Goal: Communication & Community: Answer question/provide support

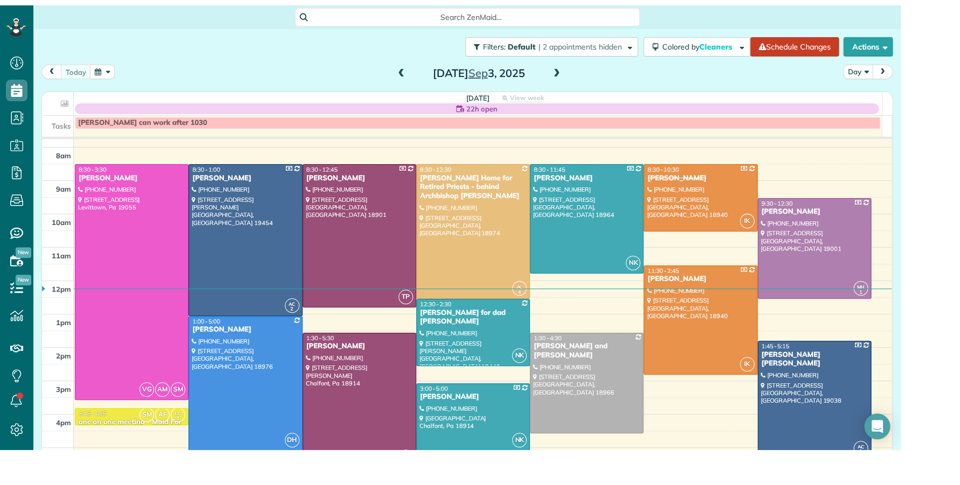
scroll to position [485, 33]
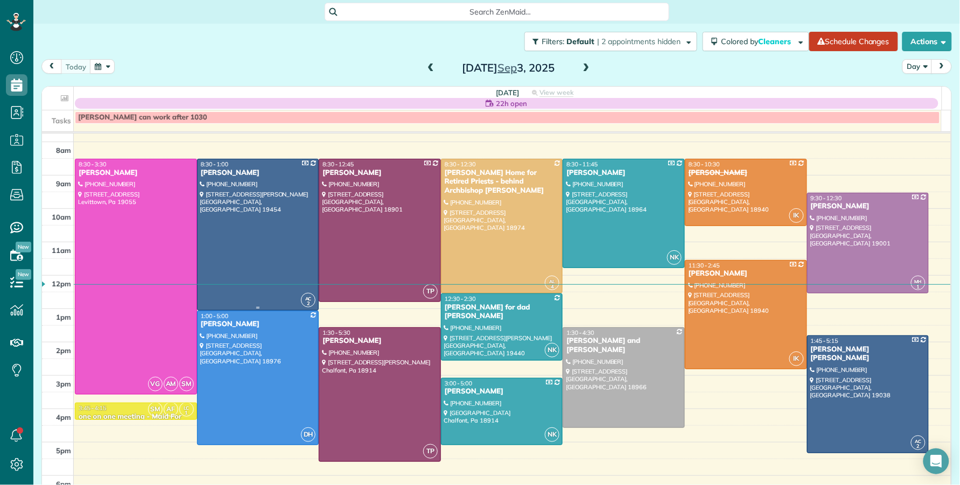
click at [262, 171] on div "[PERSON_NAME]" at bounding box center [258, 172] width 116 height 9
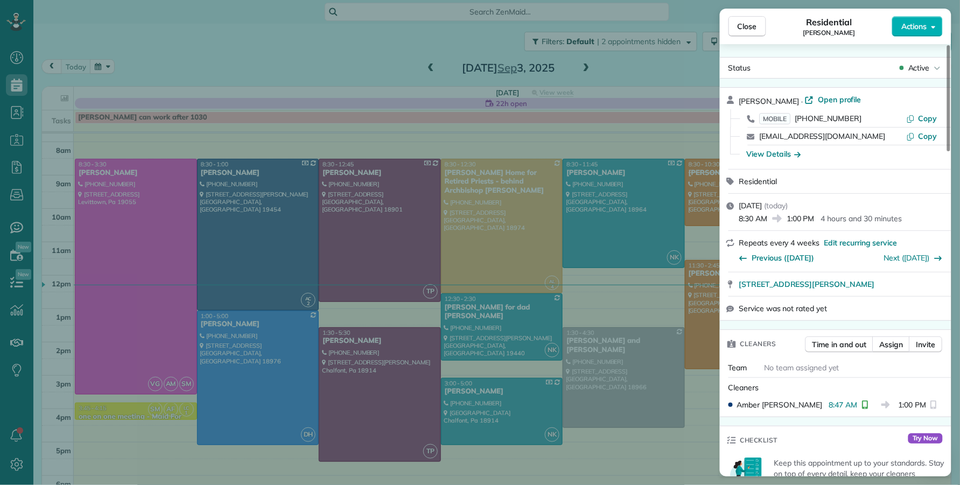
click at [861, 98] on span "Open profile" at bounding box center [840, 99] width 44 height 11
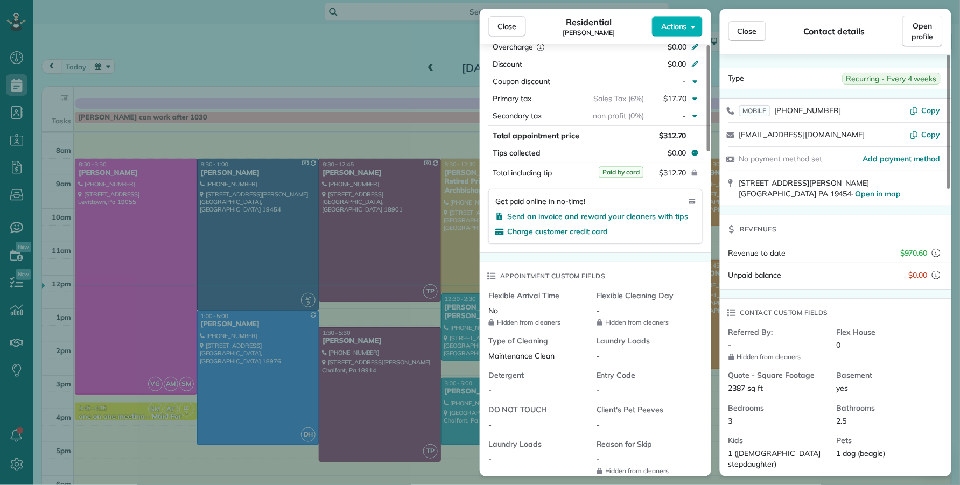
scroll to position [829, 0]
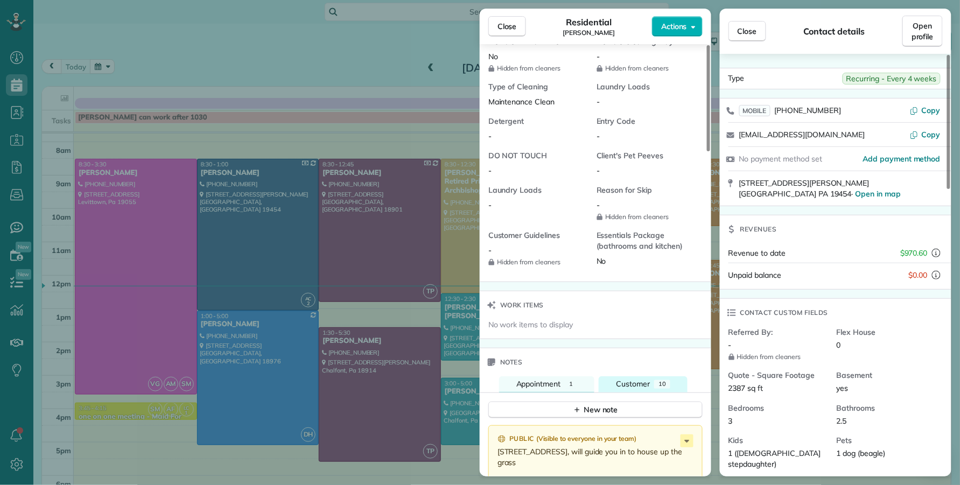
click at [647, 389] on span "Customer" at bounding box center [633, 384] width 34 height 10
click at [637, 414] on button "New note" at bounding box center [595, 410] width 214 height 17
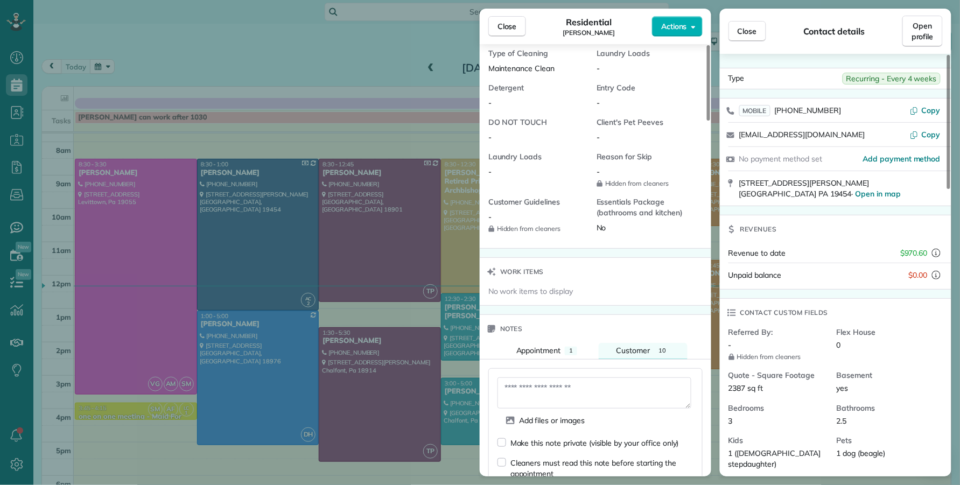
scroll to position [935, 0]
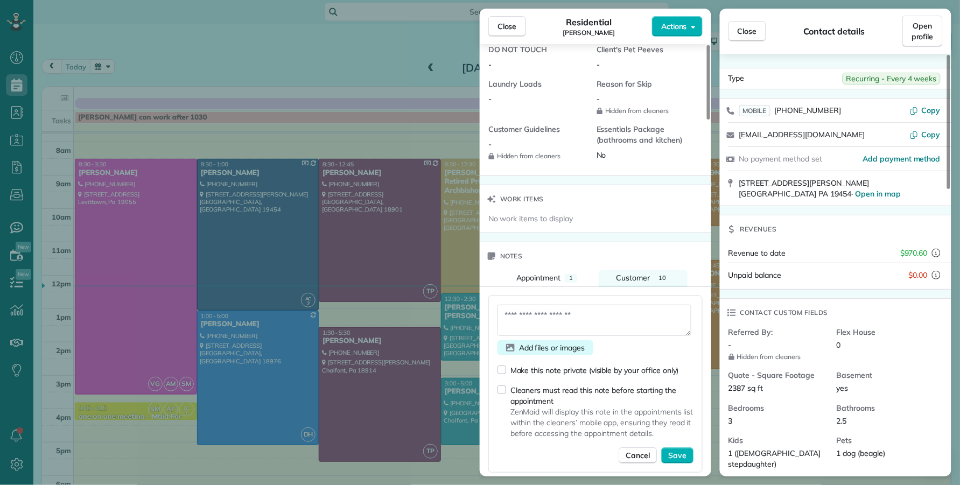
click at [536, 351] on span "Add files or images" at bounding box center [552, 347] width 66 height 11
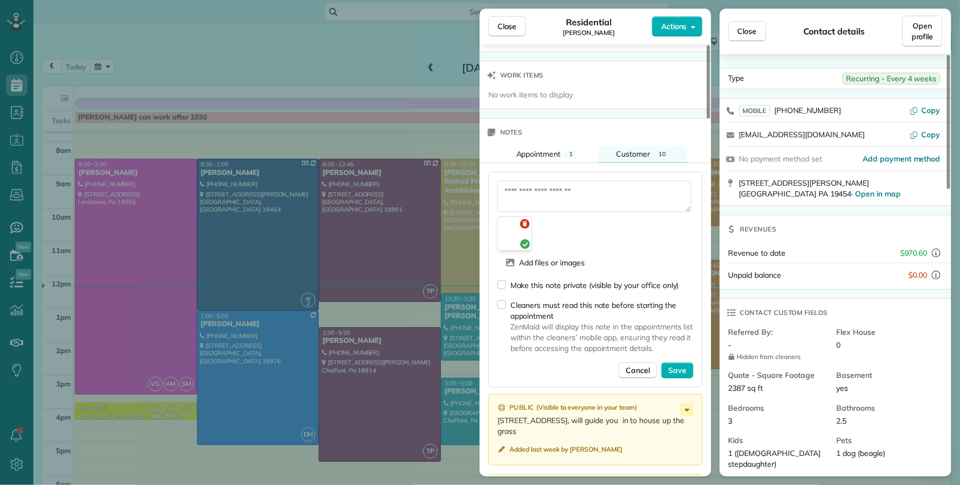
scroll to position [1061, 0]
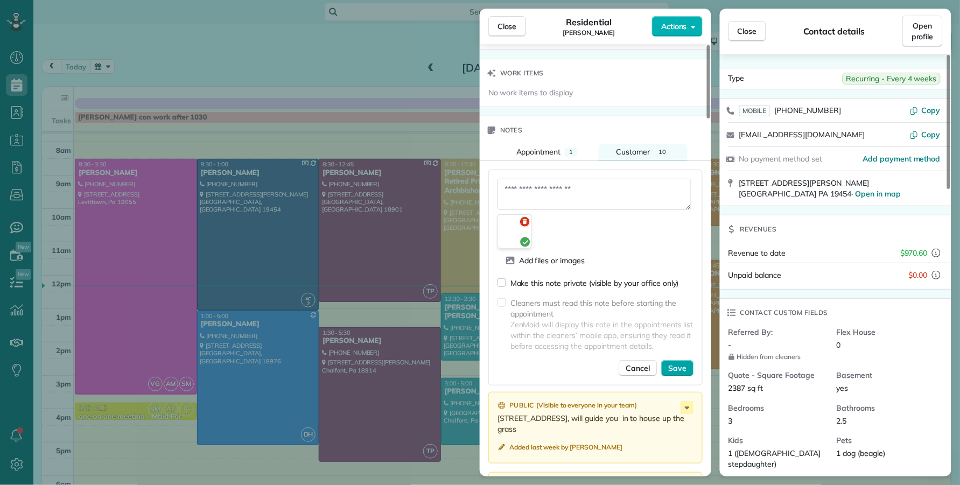
drag, startPoint x: 687, startPoint y: 379, endPoint x: 690, endPoint y: 386, distance: 7.5
click at [687, 376] on button "Save" at bounding box center [677, 368] width 32 height 16
type textarea "**********"
click at [683, 374] on span "Save" at bounding box center [677, 368] width 18 height 11
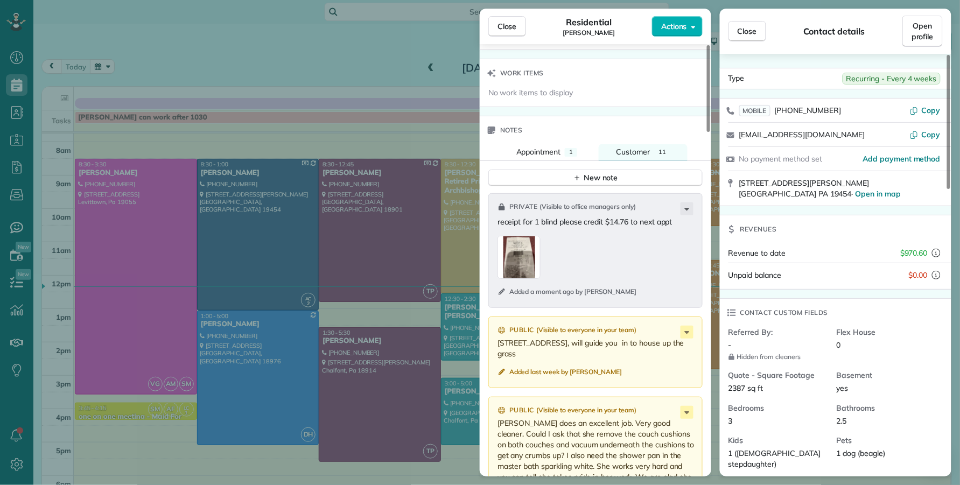
click at [517, 273] on div "button" at bounding box center [518, 257] width 43 height 43
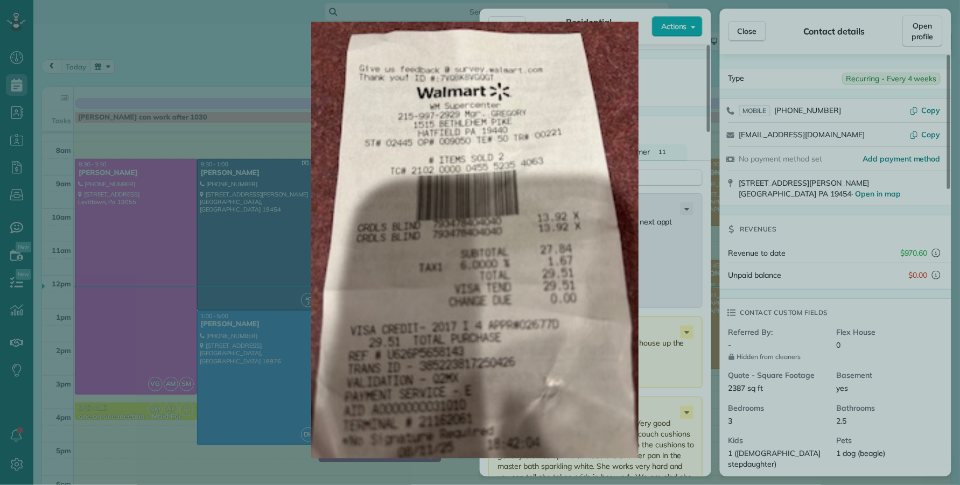
click at [517, 273] on img at bounding box center [475, 240] width 864 height 436
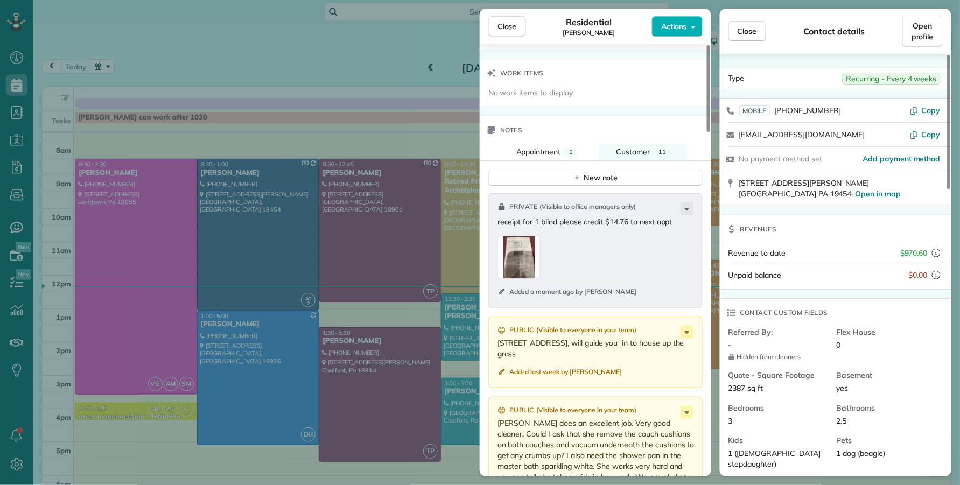
click at [520, 255] on div "button" at bounding box center [518, 257] width 43 height 43
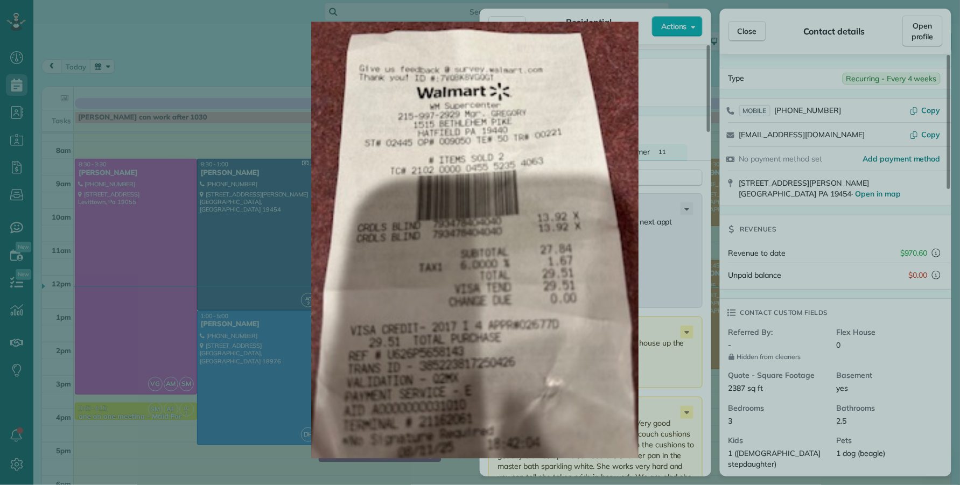
click at [645, 255] on img at bounding box center [475, 240] width 864 height 436
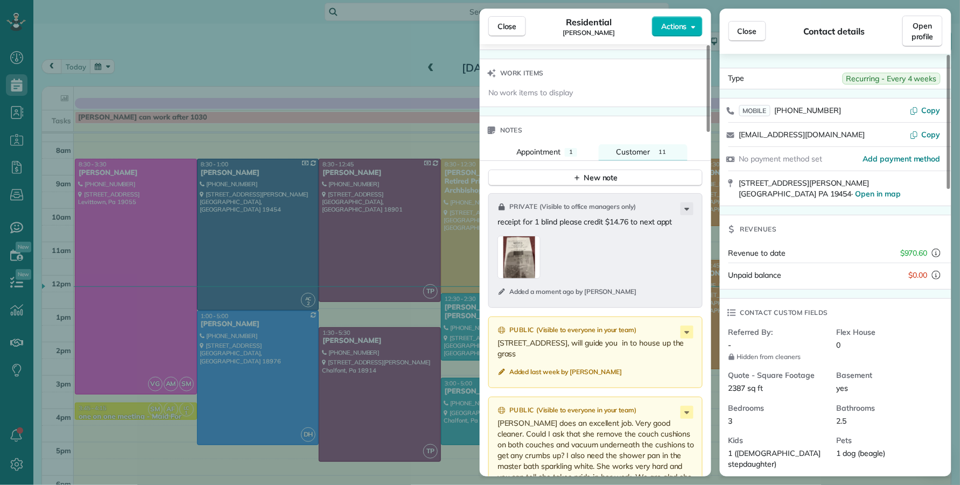
click at [499, 24] on span "Close" at bounding box center [506, 26] width 19 height 11
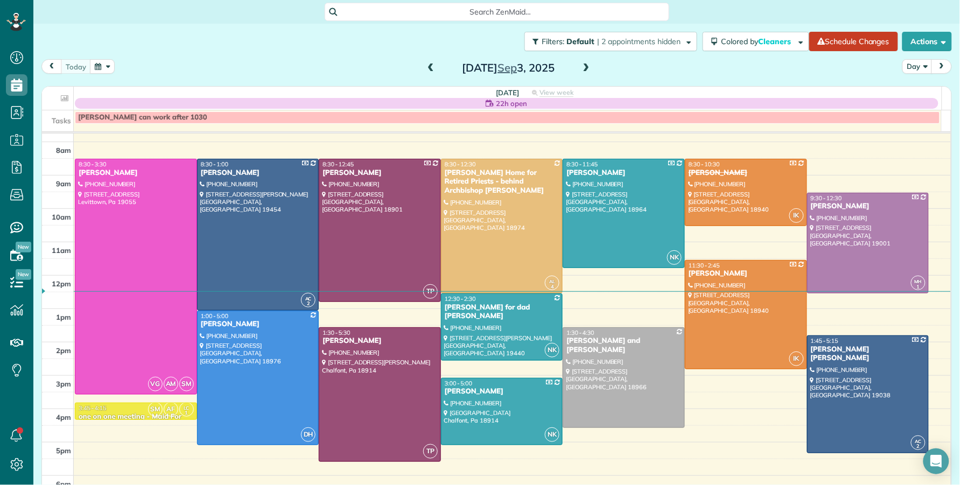
click at [580, 66] on span at bounding box center [586, 69] width 12 height 10
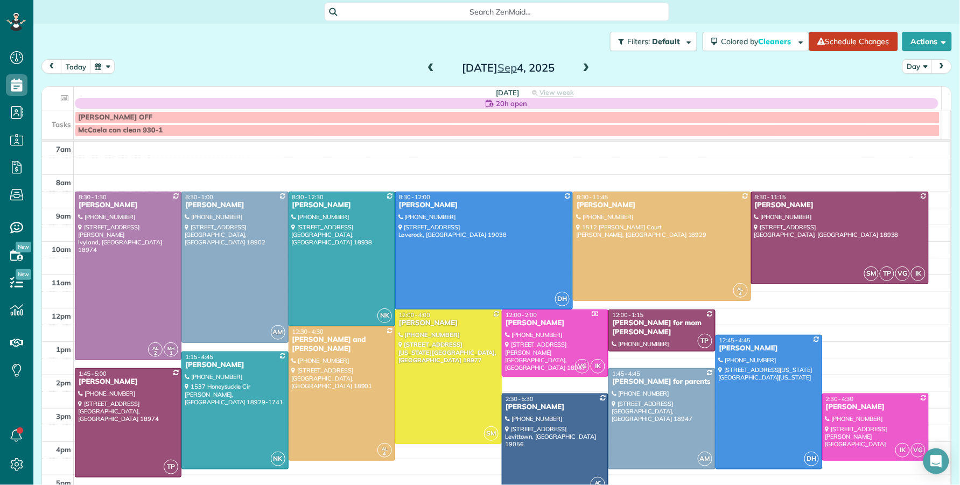
click at [580, 67] on span at bounding box center [586, 69] width 12 height 10
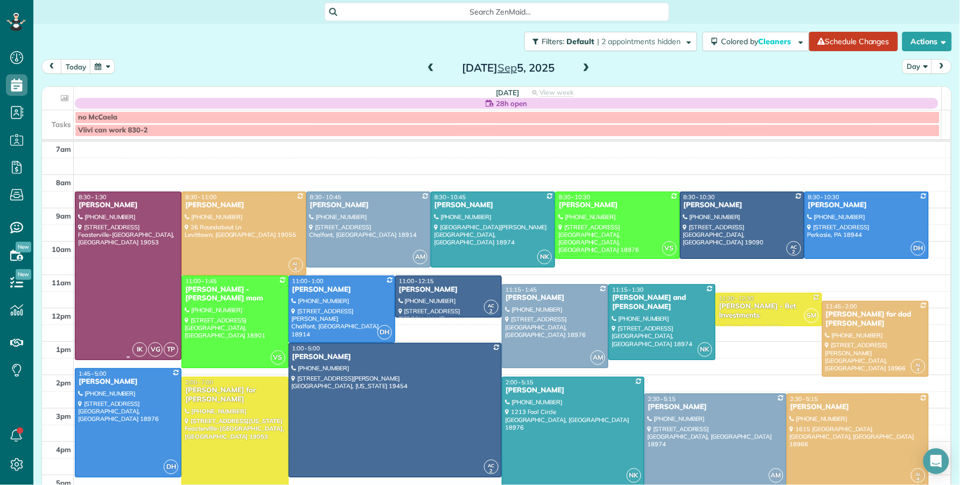
click at [118, 208] on div "[PERSON_NAME]" at bounding box center [128, 205] width 100 height 9
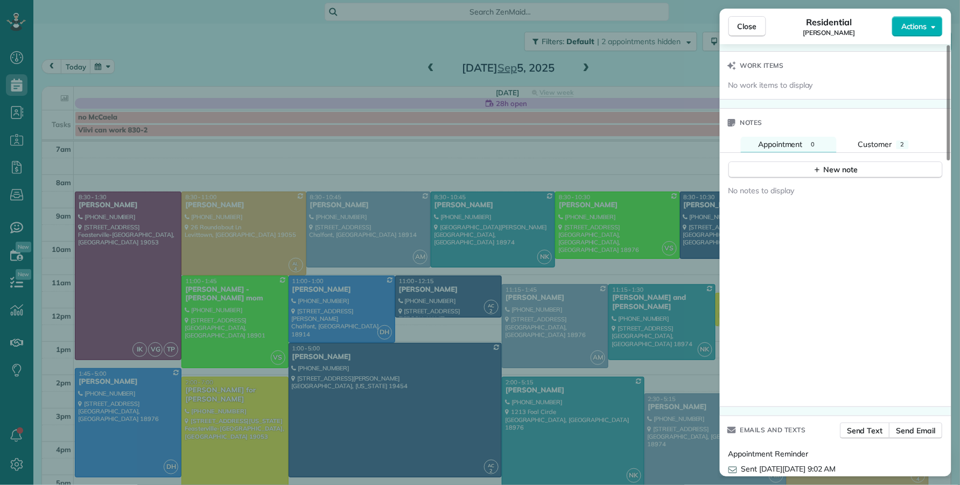
scroll to position [1101, 0]
click at [876, 149] on button "Customer 2" at bounding box center [883, 141] width 85 height 16
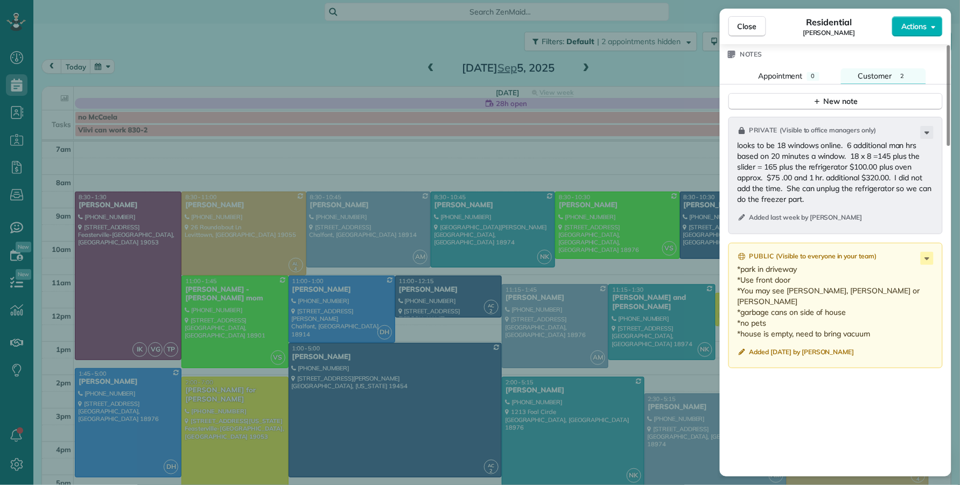
scroll to position [1187, 0]
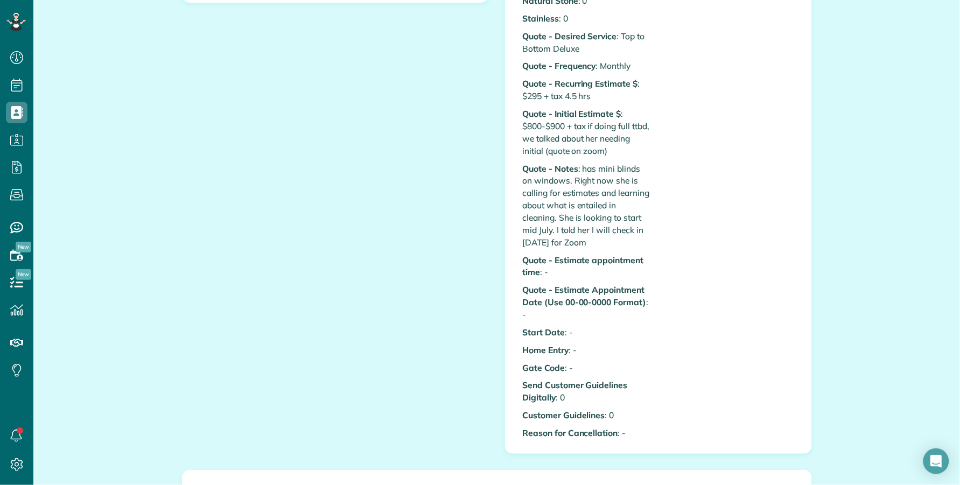
scroll to position [694, 0]
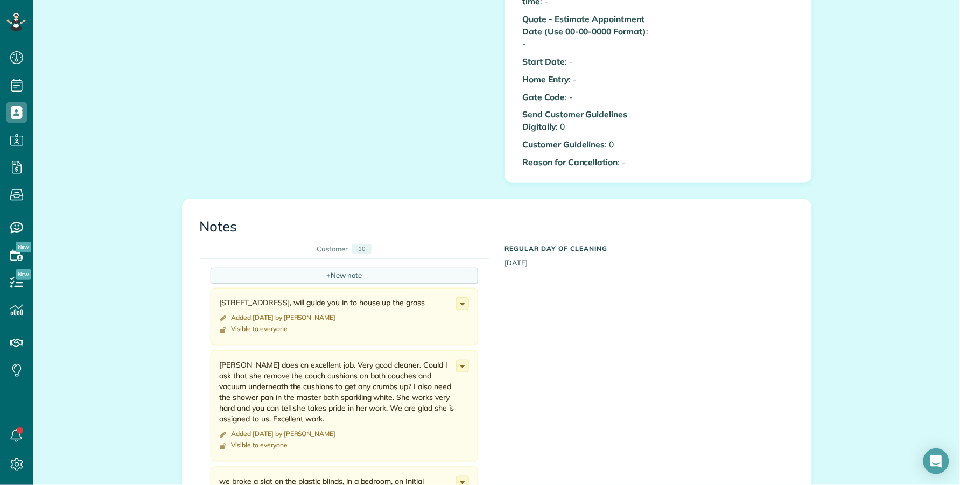
click at [345, 267] on div "+ New note" at bounding box center [343, 275] width 267 height 16
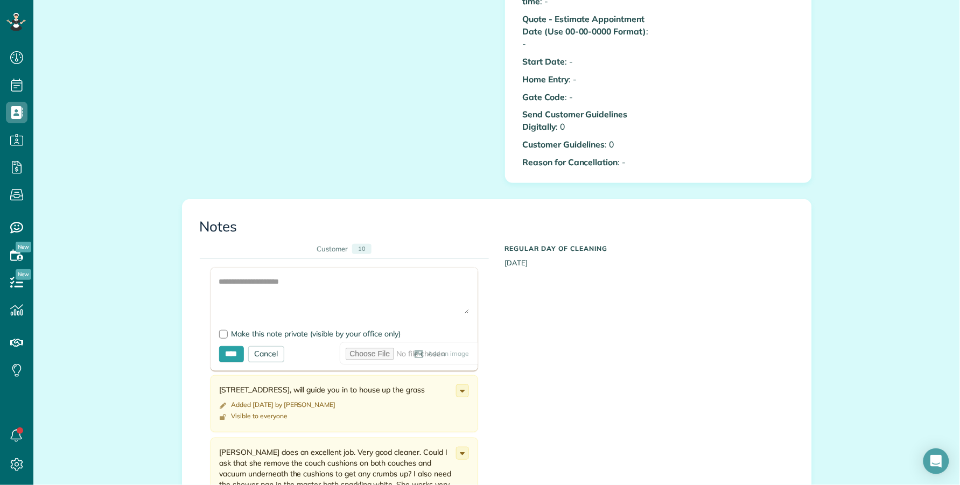
click at [427, 350] on span "Add an image" at bounding box center [448, 354] width 42 height 9
click at [414, 350] on icon at bounding box center [419, 354] width 10 height 9
click at [427, 350] on span "Add an image" at bounding box center [448, 354] width 42 height 9
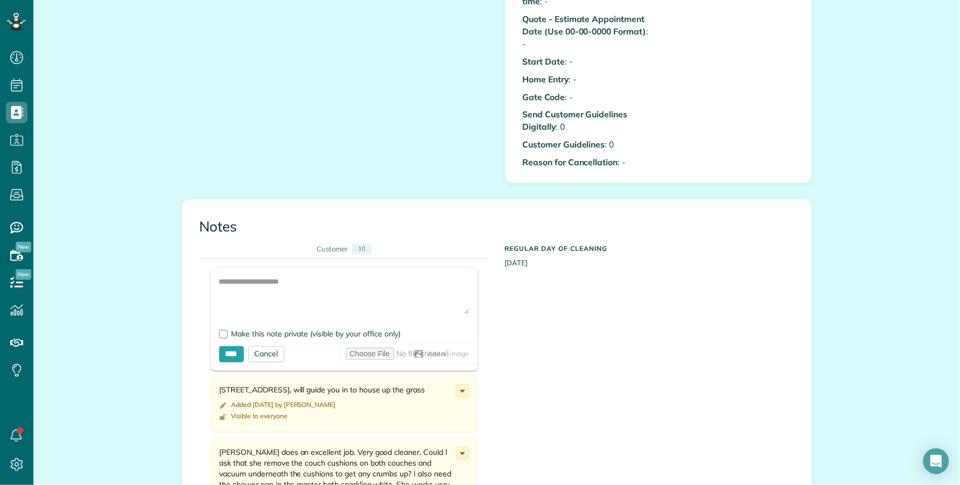
click at [427, 350] on span "Add an image" at bounding box center [448, 354] width 42 height 9
click at [414, 350] on use at bounding box center [418, 354] width 9 height 8
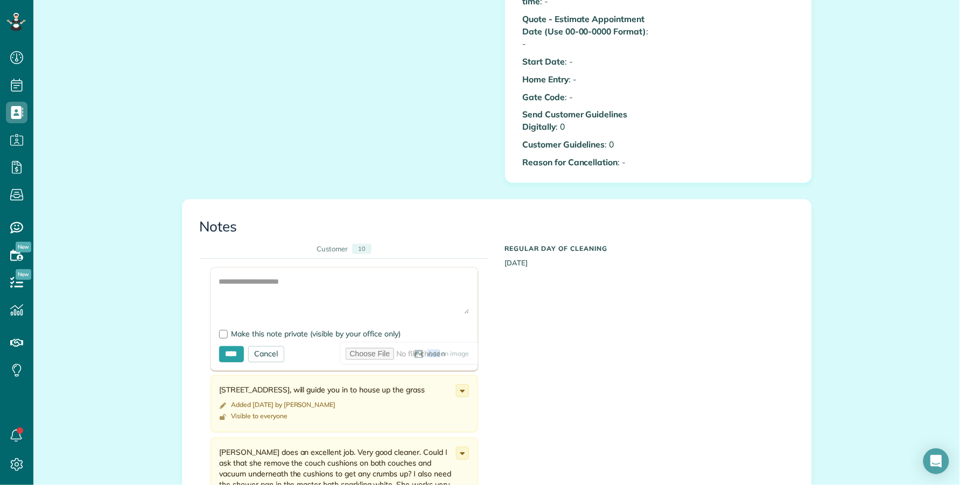
click at [414, 350] on use at bounding box center [418, 354] width 9 height 8
click at [414, 350] on icon at bounding box center [419, 354] width 10 height 9
click at [414, 350] on use at bounding box center [418, 354] width 9 height 8
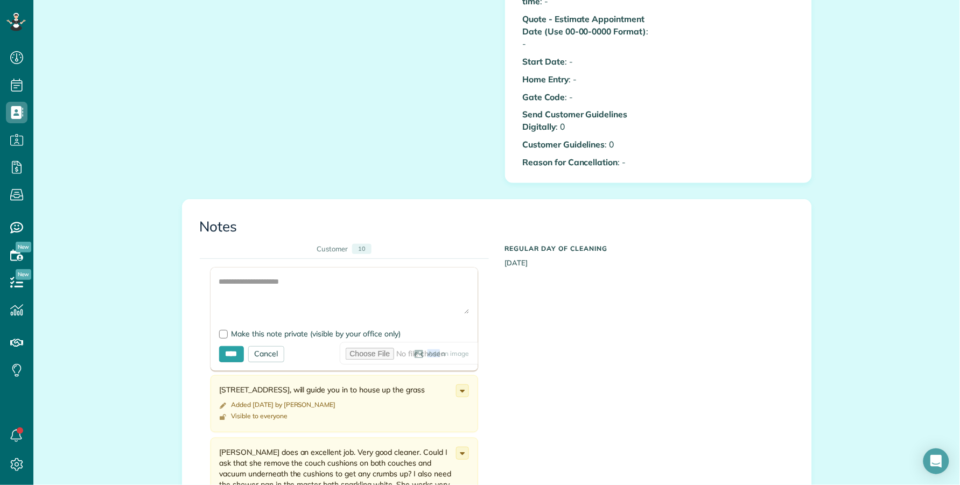
click at [414, 350] on use at bounding box center [418, 354] width 9 height 8
click at [414, 350] on icon at bounding box center [419, 354] width 10 height 9
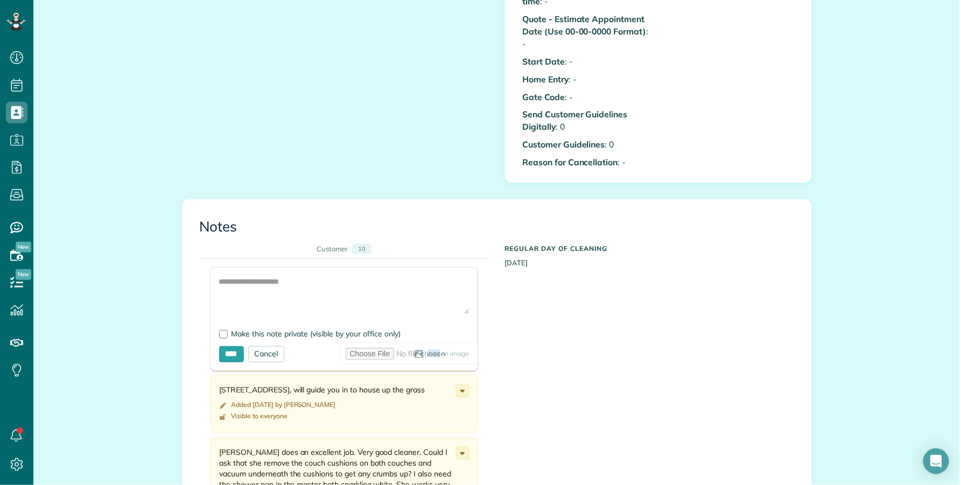
click at [414, 350] on icon at bounding box center [419, 354] width 10 height 9
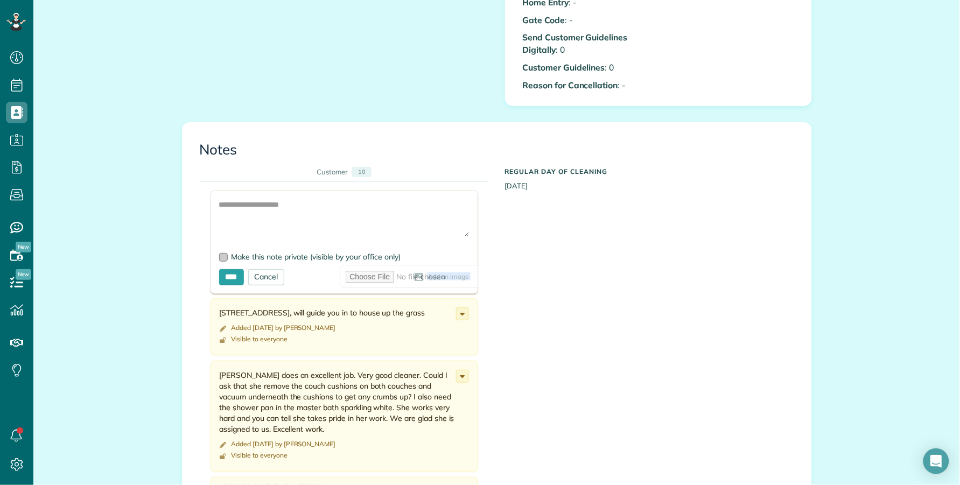
scroll to position [797, 0]
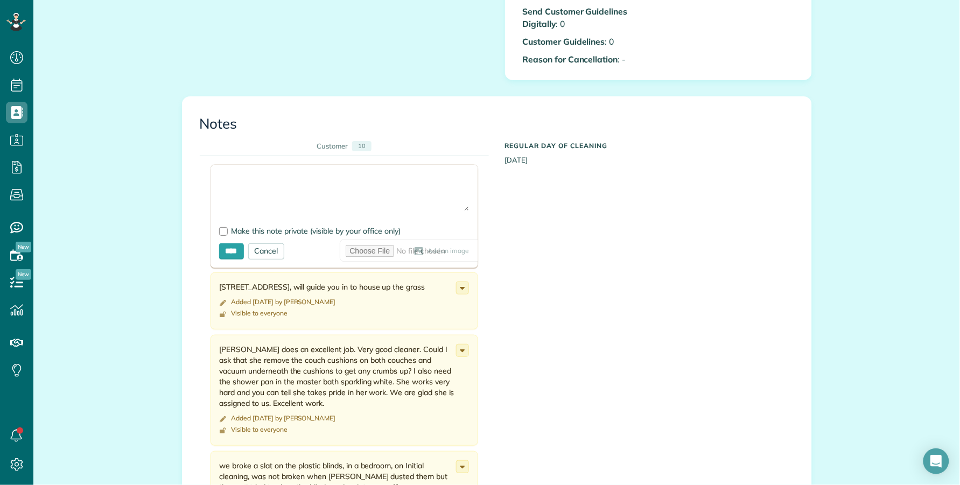
click at [278, 173] on textarea at bounding box center [344, 192] width 250 height 38
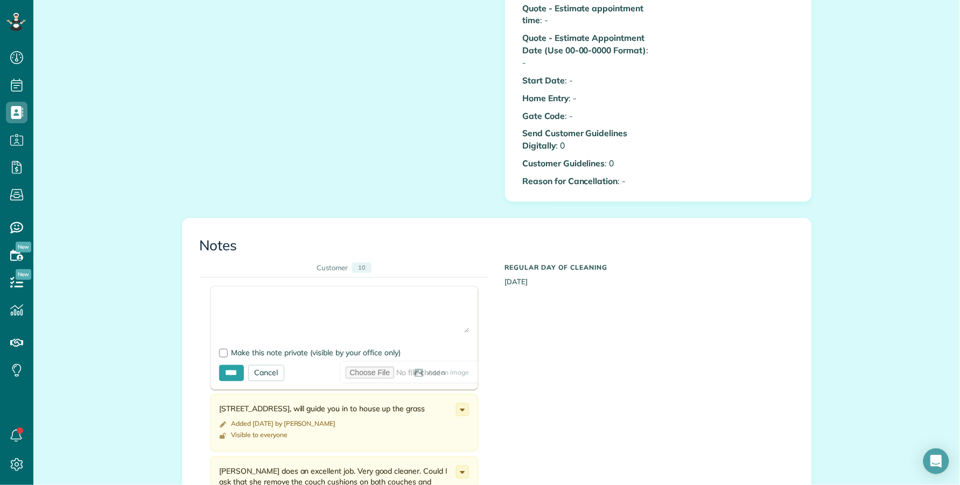
scroll to position [664, 0]
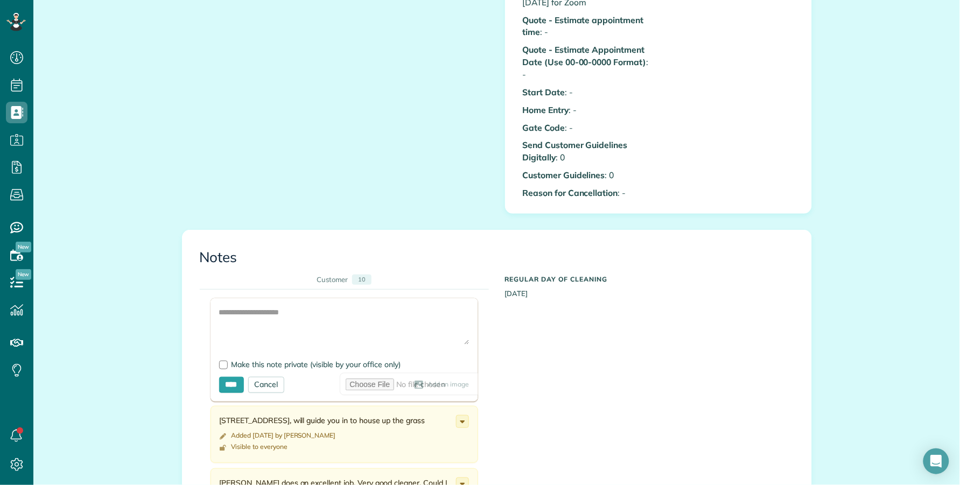
click at [414, 381] on use at bounding box center [418, 385] width 9 height 8
click at [414, 381] on icon at bounding box center [419, 385] width 10 height 9
click at [414, 381] on use at bounding box center [418, 385] width 9 height 8
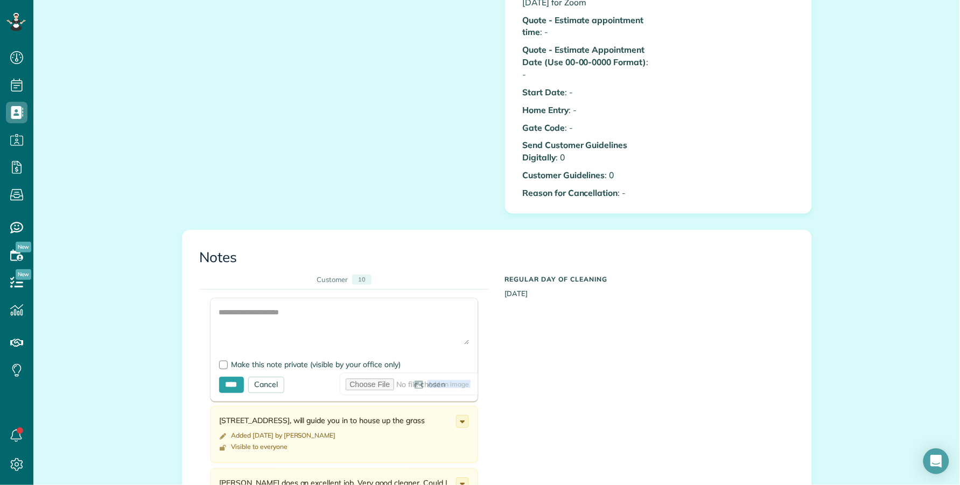
click at [414, 381] on use at bounding box center [418, 385] width 9 height 8
drag, startPoint x: 341, startPoint y: 384, endPoint x: 348, endPoint y: 378, distance: 8.8
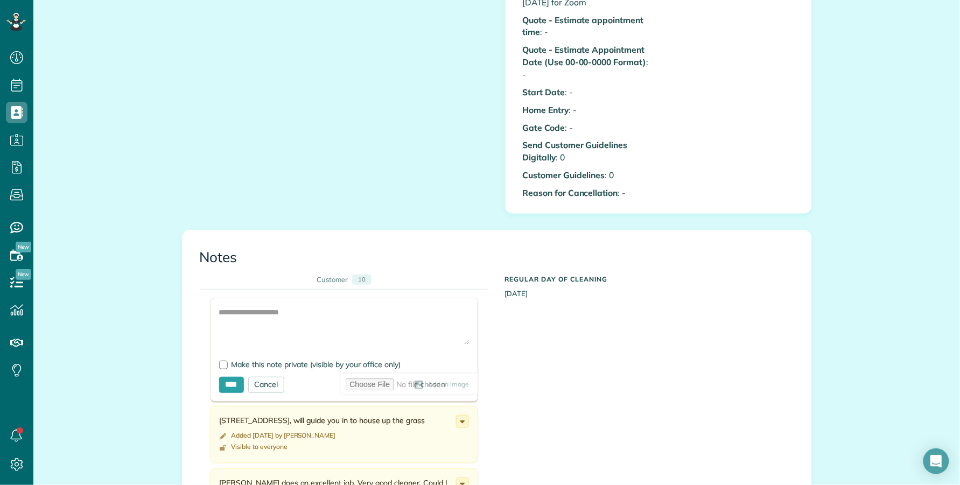
click at [344, 381] on form "Add Image Make this note private (visible by your office only) **** Cancel Add …" at bounding box center [343, 349] width 267 height 103
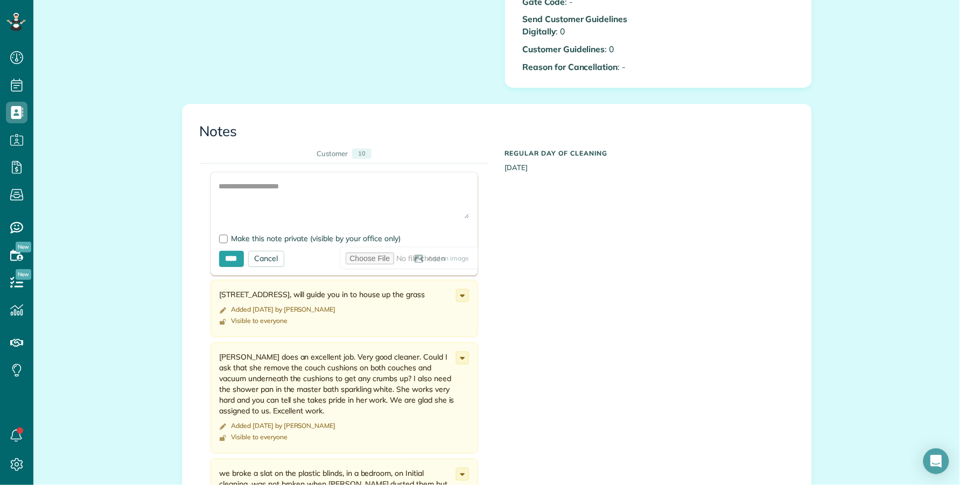
scroll to position [0, 0]
